Goal: Book appointment/travel/reservation

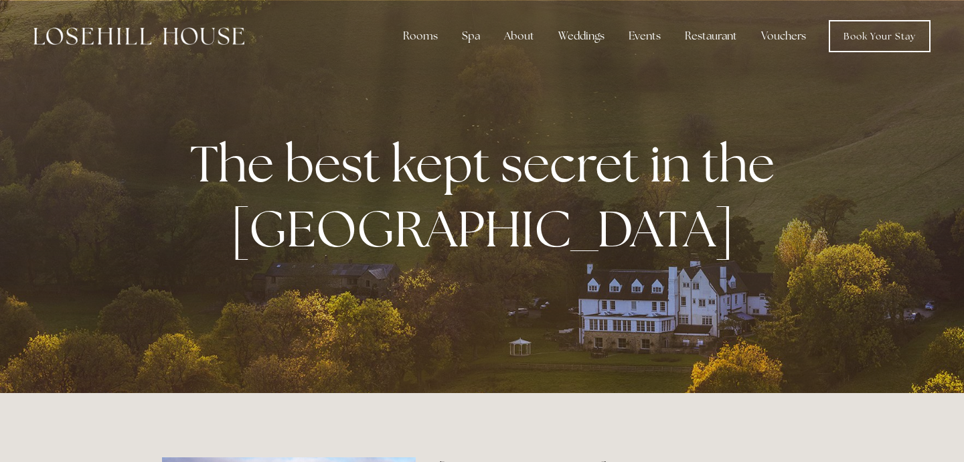
click at [475, 35] on div "Spa" at bounding box center [470, 36] width 39 height 27
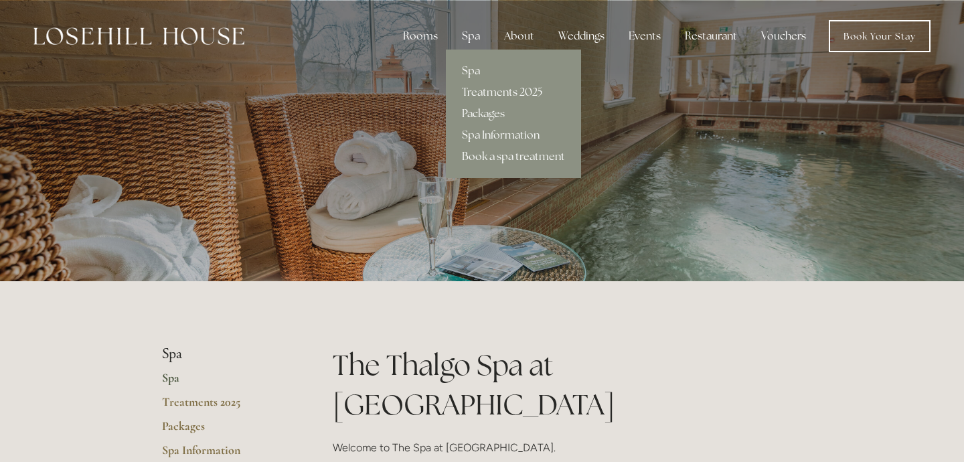
click at [477, 71] on link "Spa" at bounding box center [513, 70] width 135 height 21
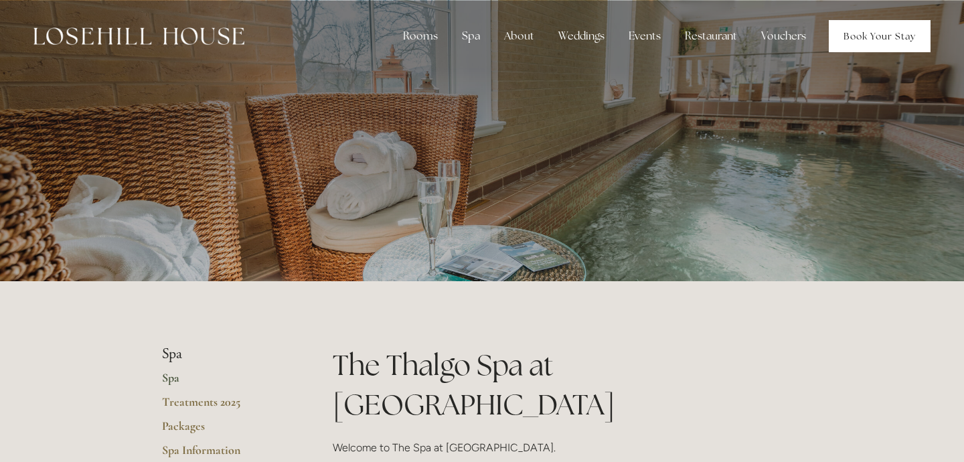
click at [861, 29] on link "Book Your Stay" at bounding box center [880, 36] width 102 height 32
click at [897, 29] on link "Book Your Stay" at bounding box center [880, 36] width 102 height 32
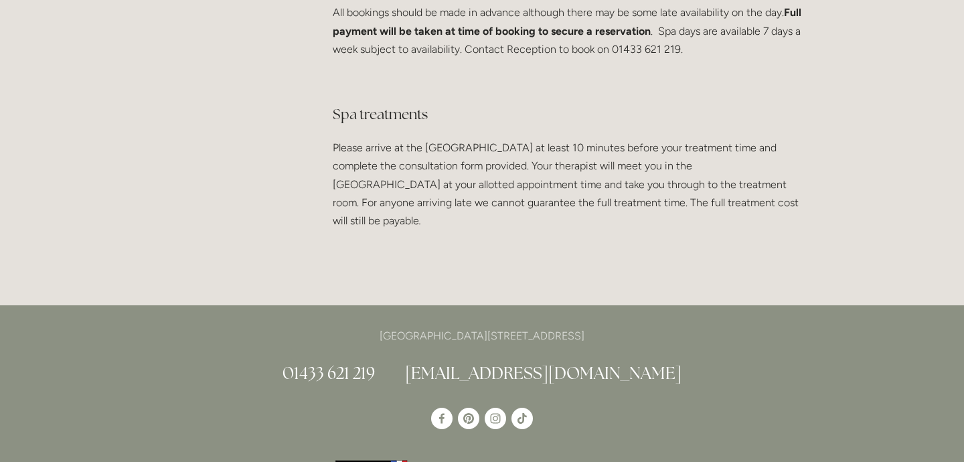
scroll to position [2703, 0]
